Goal: Task Accomplishment & Management: Manage account settings

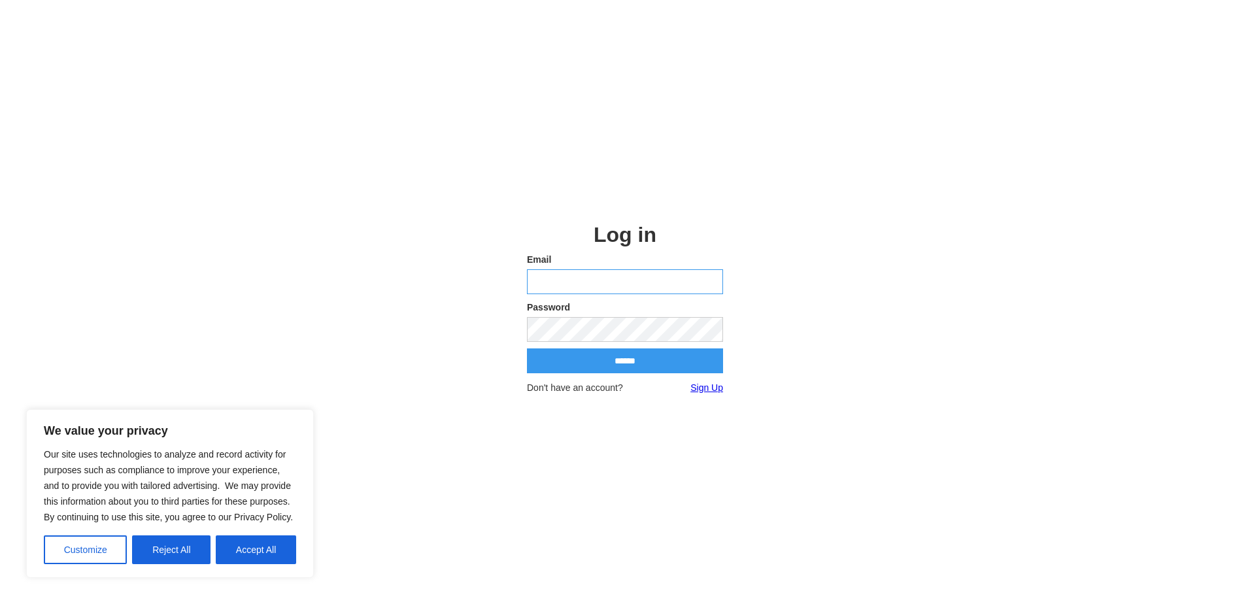
click at [586, 279] on input "email" at bounding box center [625, 281] width 196 height 25
type input "**********"
click at [600, 277] on input "email" at bounding box center [625, 281] width 196 height 25
type input "**********"
click at [79, 551] on button "Customize" at bounding box center [85, 550] width 83 height 29
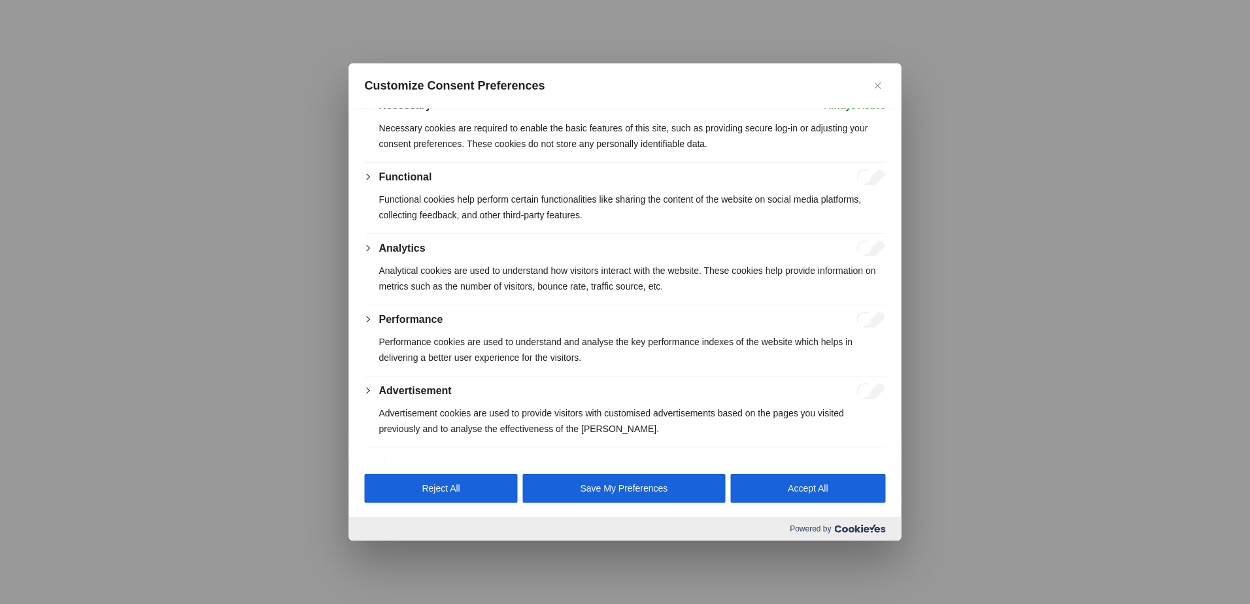
scroll to position [153, 0]
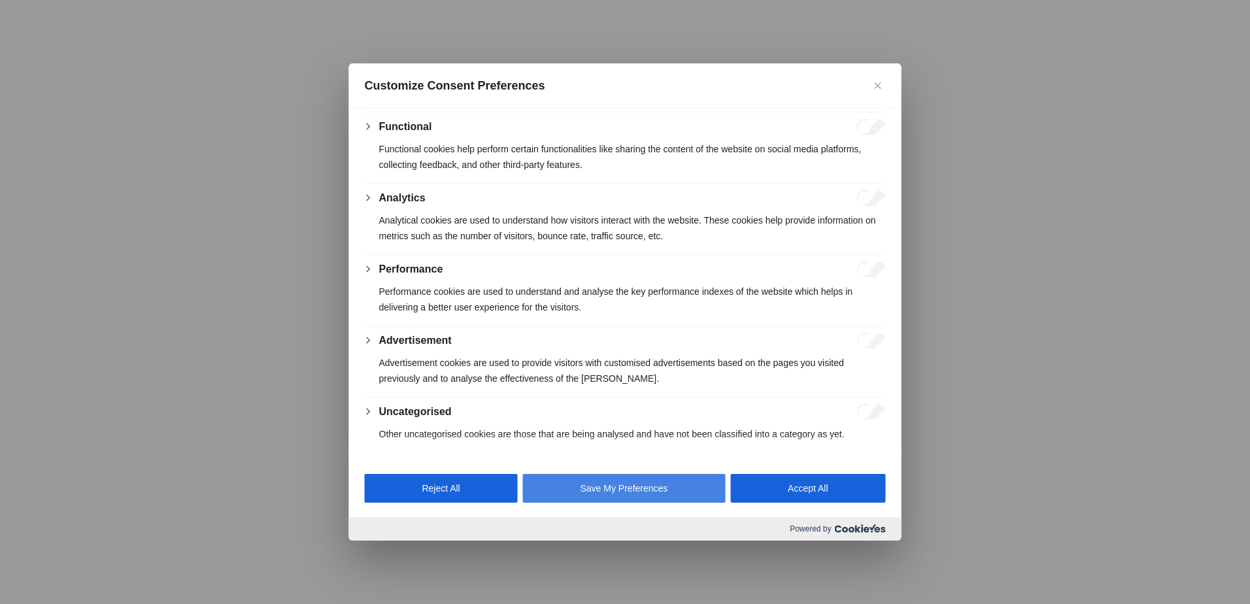
click at [642, 494] on button "Save My Preferences" at bounding box center [624, 488] width 203 height 29
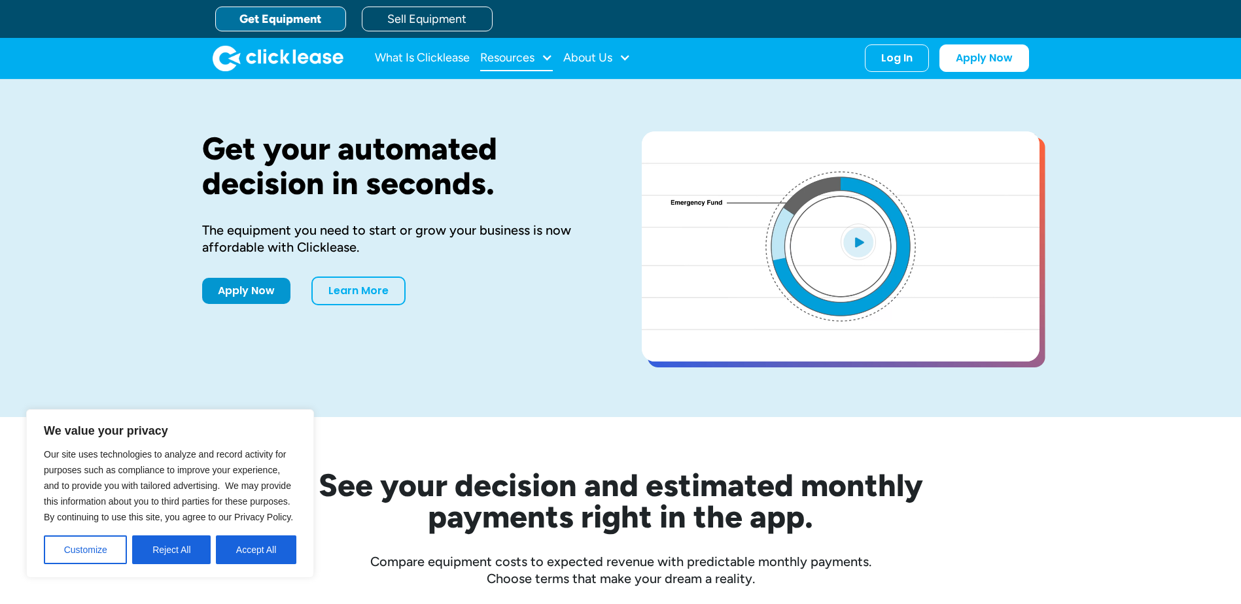
click at [524, 58] on div "Resources" at bounding box center [507, 58] width 54 height 0
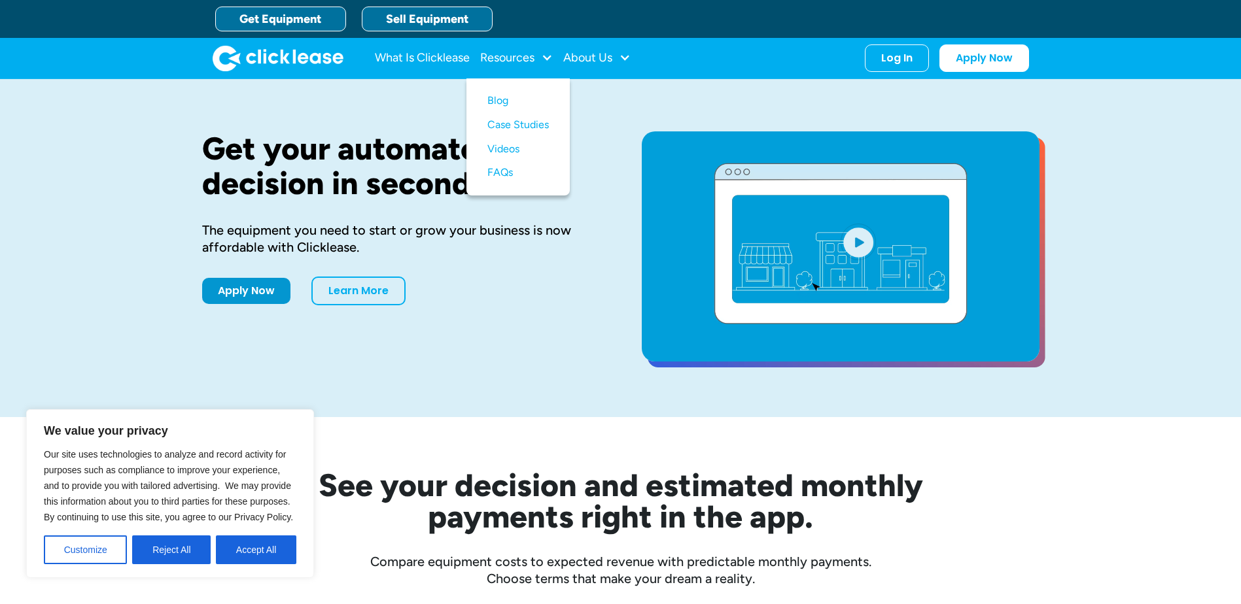
click at [442, 18] on link "Sell Equipment" at bounding box center [427, 19] width 131 height 25
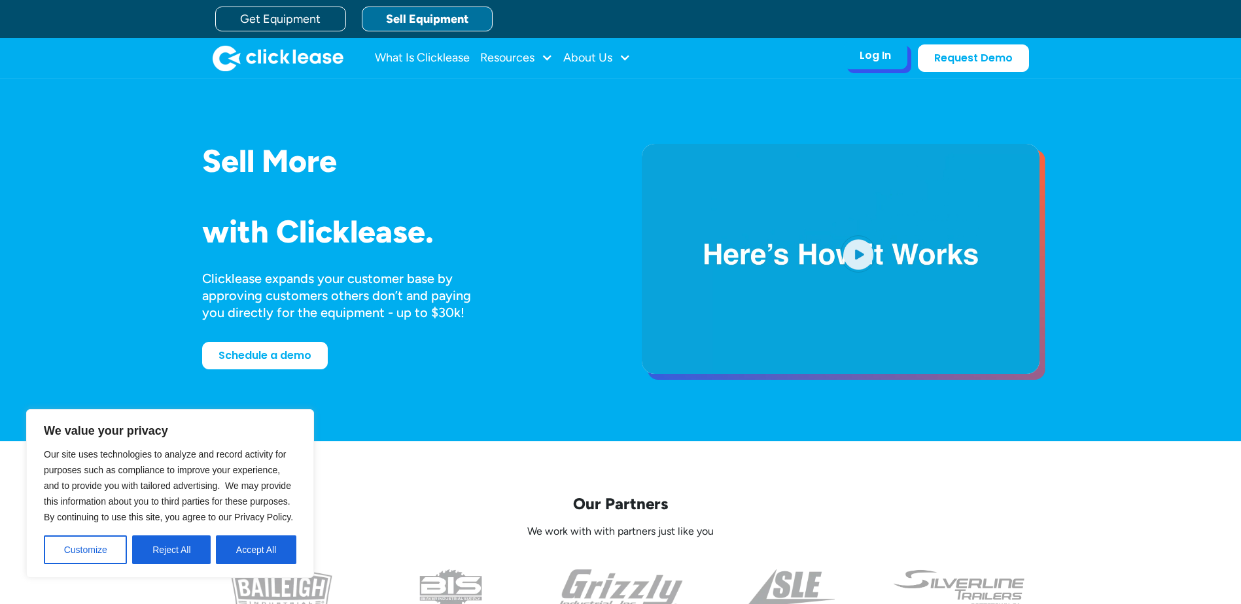
click at [857, 51] on div "Log In Account login I use Clicklease to get my equipment Partner Portal I offe…" at bounding box center [875, 55] width 64 height 27
click at [876, 55] on div "Log In" at bounding box center [874, 55] width 31 height 13
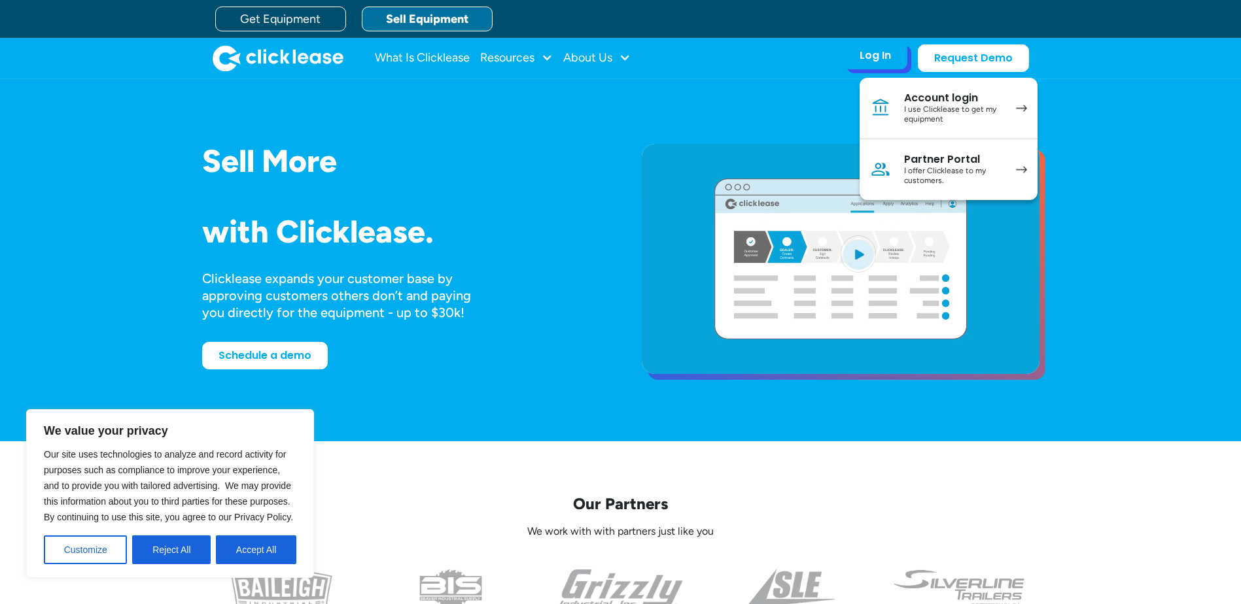
click at [937, 172] on div "I offer Clicklease to my customers." at bounding box center [953, 176] width 99 height 20
